Goal: Find specific page/section: Find specific page/section

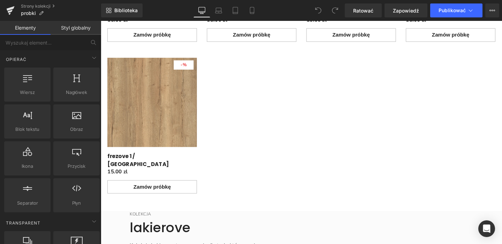
scroll to position [2156, 0]
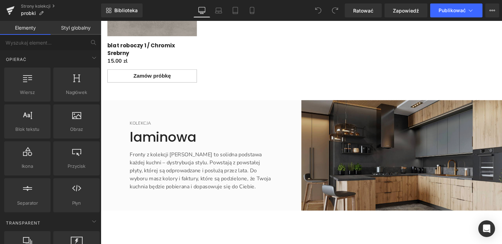
scroll to position [879, 0]
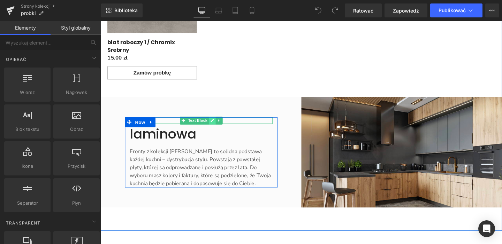
click at [216, 124] on icon "Treść główna" at bounding box center [218, 126] width 4 height 4
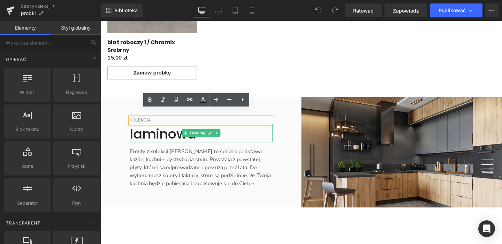
click at [170, 136] on font "laminowa" at bounding box center [166, 140] width 70 height 20
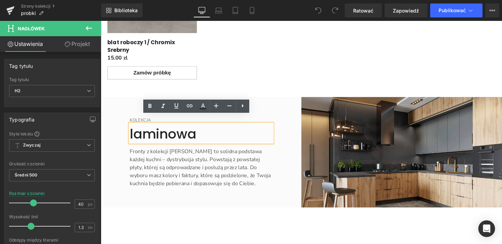
click at [185, 133] on font "laminowa" at bounding box center [166, 140] width 70 height 20
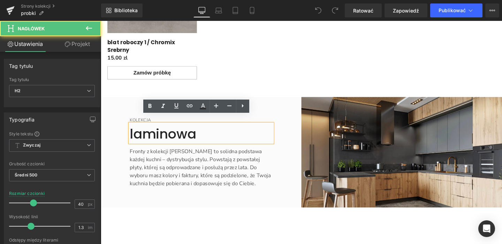
click at [197, 132] on font "laminowa" at bounding box center [166, 140] width 70 height 20
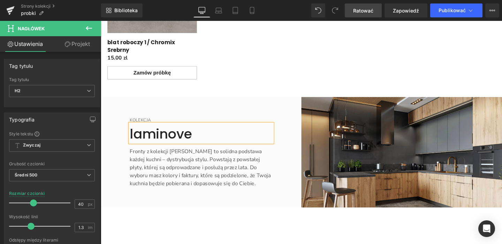
click at [361, 12] on font "Ratować" at bounding box center [363, 11] width 20 height 6
